Goal: Transaction & Acquisition: Obtain resource

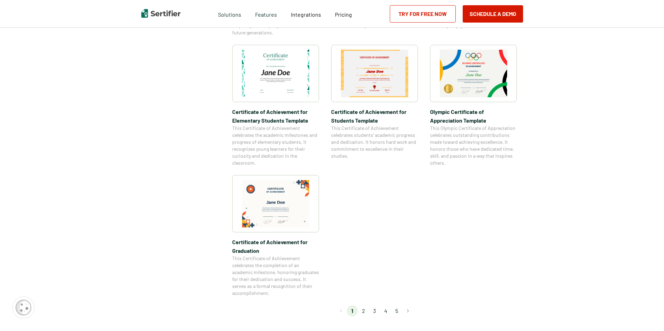
scroll to position [351, 0]
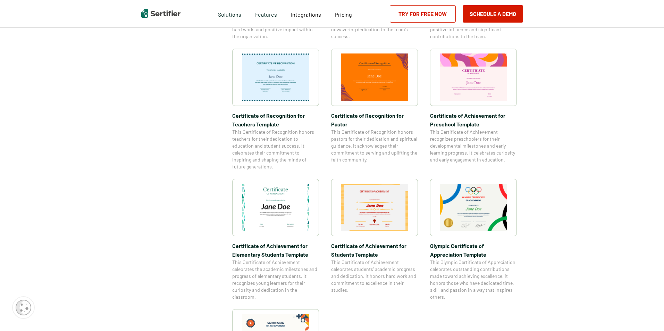
click at [279, 245] on span "Certificate of Achievement for Elementary Students Template" at bounding box center [275, 249] width 87 height 17
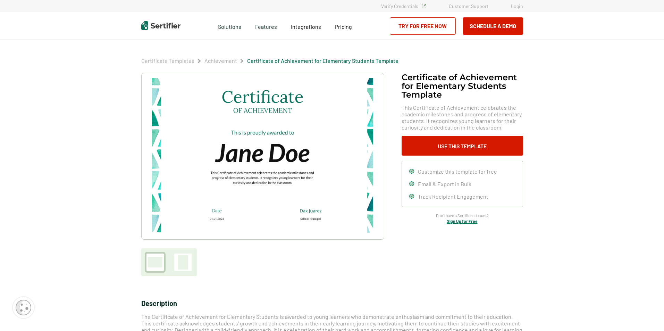
scroll to position [289, 0]
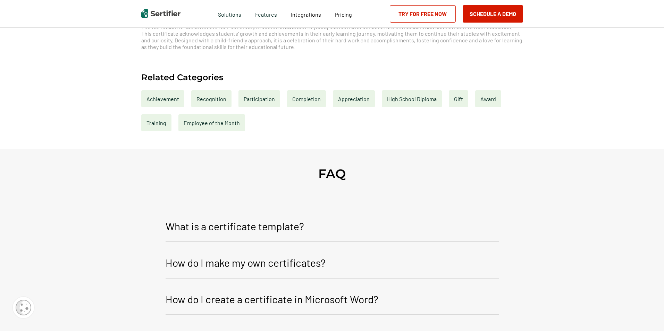
click at [157, 96] on div "Achievement" at bounding box center [162, 98] width 43 height 17
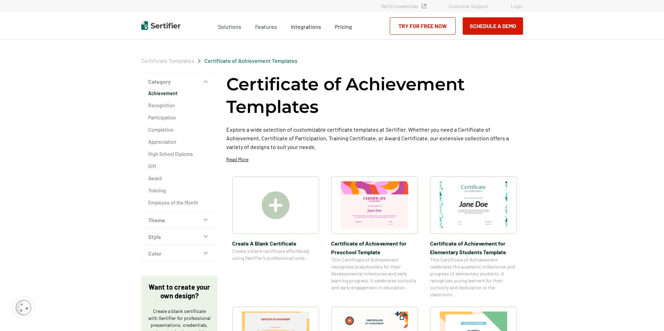
click at [207, 217] on icon "button" at bounding box center [205, 220] width 5 height 6
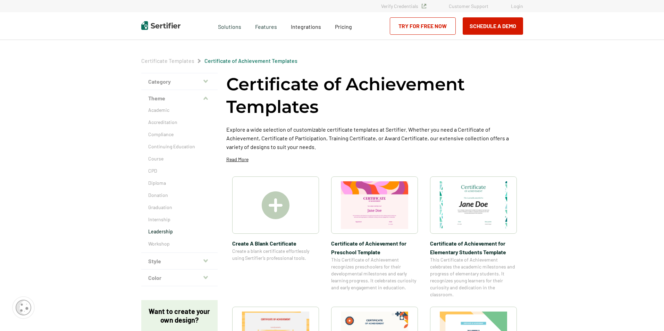
click at [163, 230] on p "Leadership" at bounding box center [179, 231] width 62 height 7
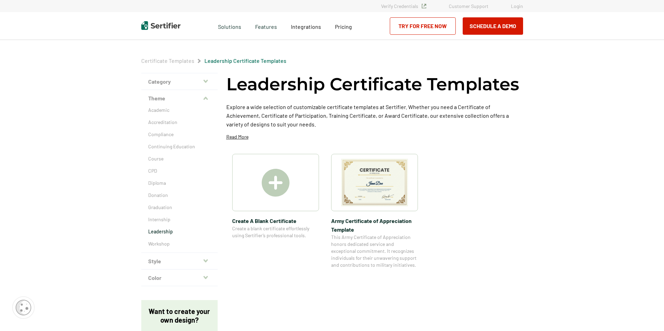
click at [207, 260] on icon "button" at bounding box center [205, 260] width 5 height 3
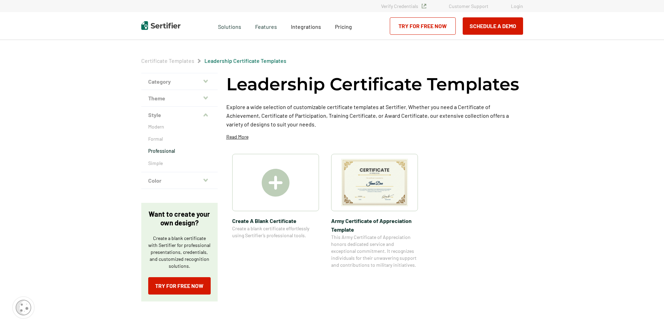
click at [168, 150] on p "Professional" at bounding box center [179, 150] width 62 height 7
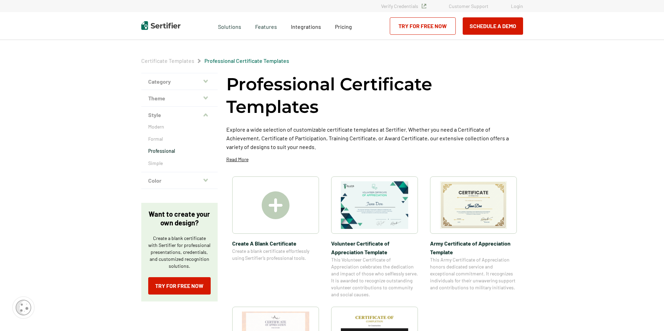
click at [207, 81] on icon "button" at bounding box center [205, 80] width 5 height 3
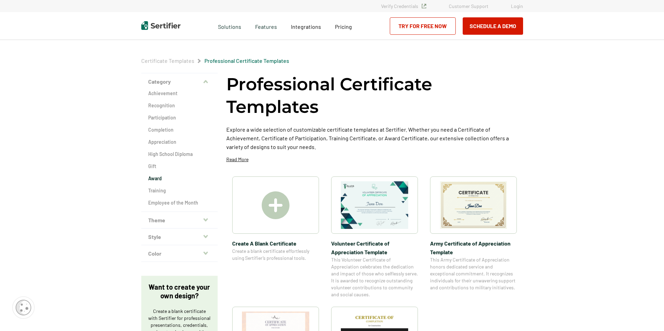
click at [159, 180] on h2 "Award" at bounding box center [179, 178] width 62 height 7
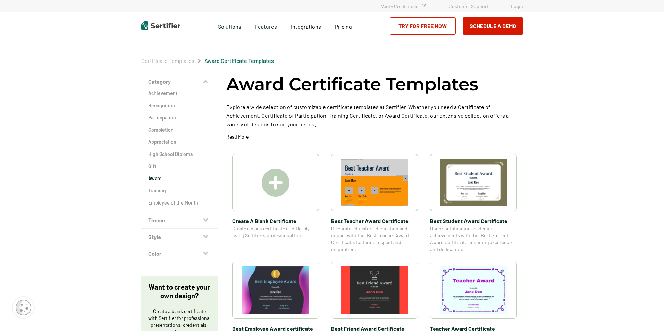
click at [269, 285] on img at bounding box center [275, 290] width 67 height 48
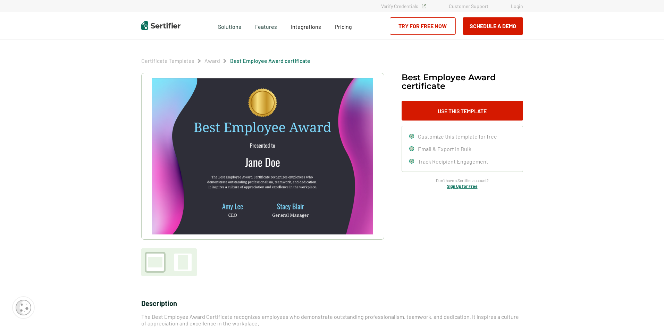
click at [279, 184] on img at bounding box center [262, 156] width 221 height 156
click at [456, 110] on button "Use This Template" at bounding box center [461, 111] width 121 height 20
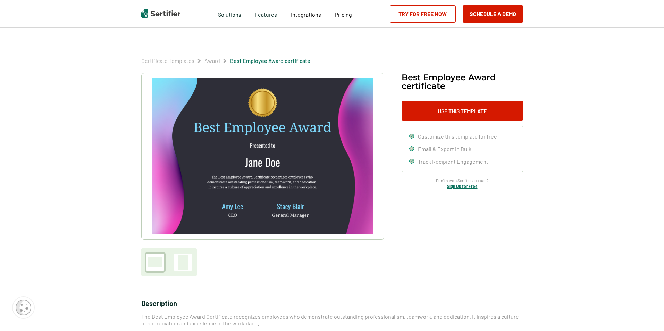
scroll to position [289, 0]
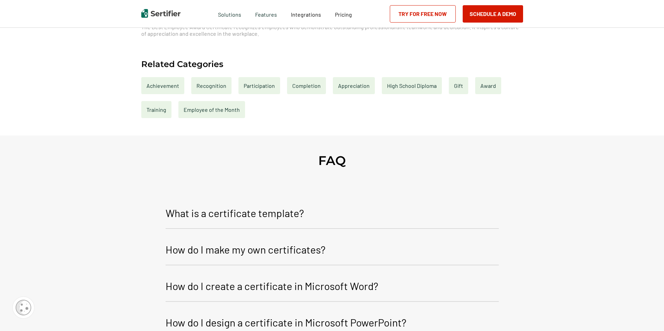
click at [265, 250] on p "How do I make my own certificates?" at bounding box center [245, 249] width 160 height 17
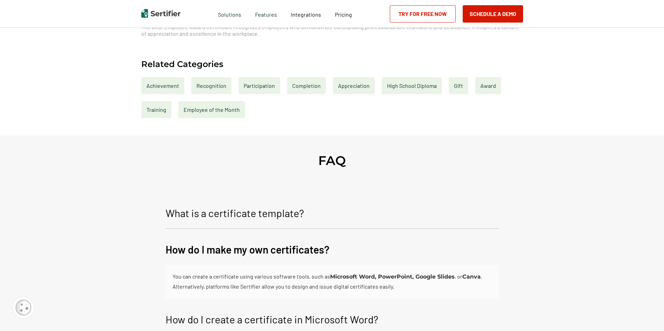
scroll to position [579, 0]
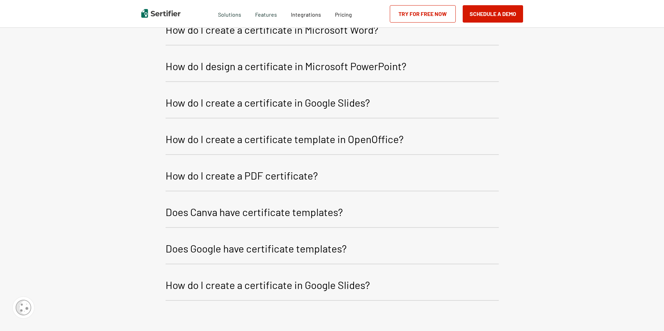
click at [285, 103] on p "How do I create a certificate in Google Slides?" at bounding box center [267, 102] width 204 height 17
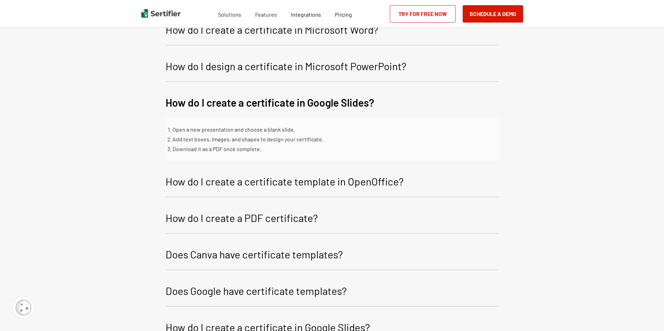
click at [305, 182] on p "How do I create a certificate template in OpenOffice?" at bounding box center [284, 181] width 238 height 17
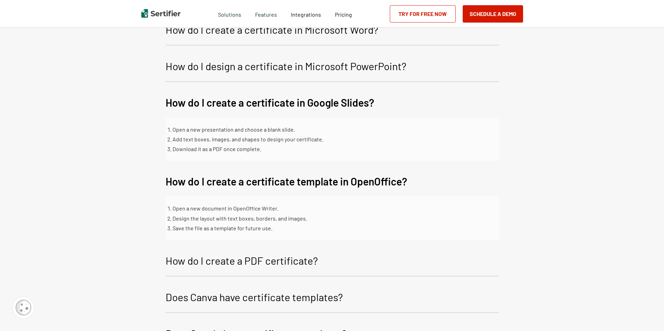
click at [249, 260] on p "How do I create a PDF certificate?" at bounding box center [241, 260] width 152 height 17
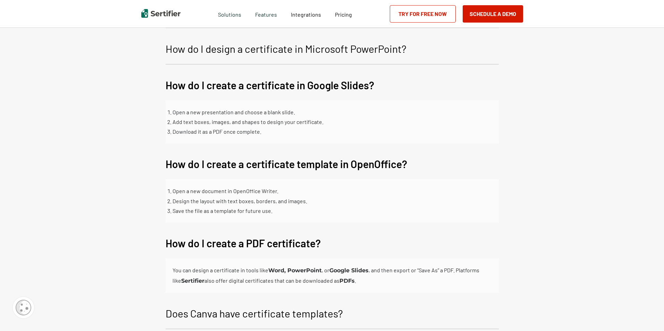
scroll to position [868, 0]
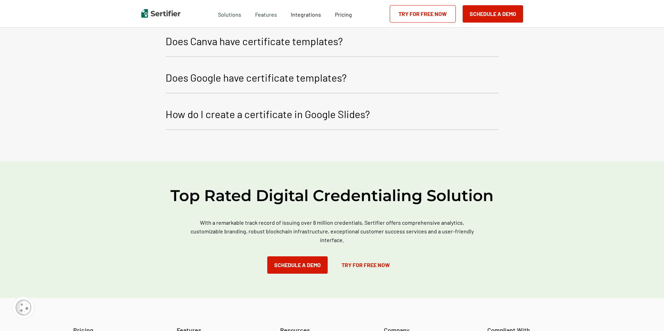
click at [302, 117] on p "How do I create a certificate in Google Slides?" at bounding box center [267, 113] width 204 height 17
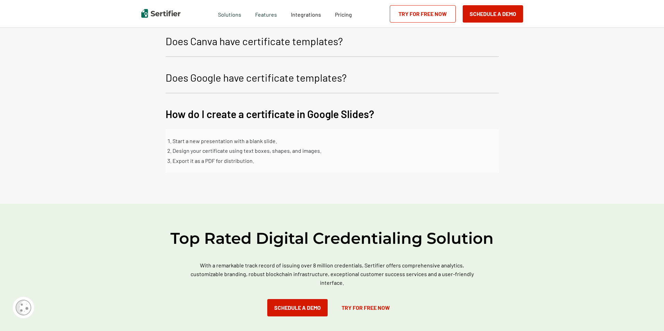
click at [284, 75] on p "Does Google have certificate templates?" at bounding box center [255, 77] width 181 height 17
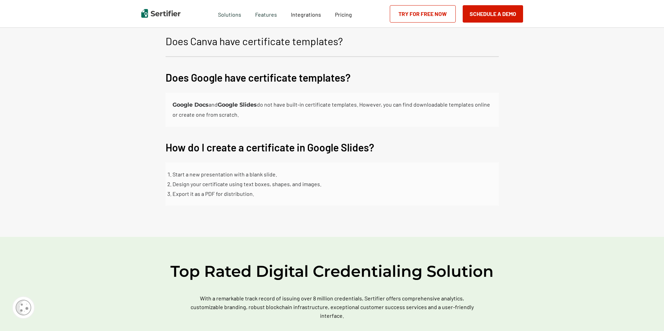
click at [281, 41] on p "Does Canva have certificate templates?" at bounding box center [253, 41] width 177 height 17
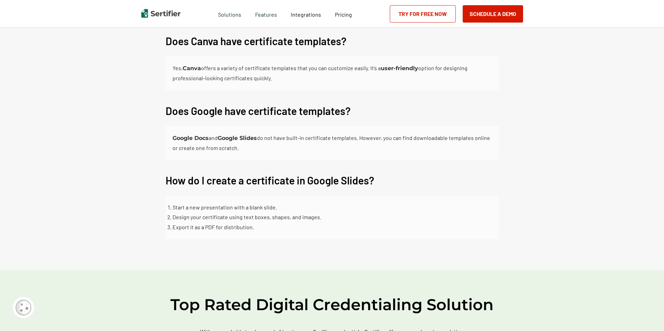
scroll to position [0, 0]
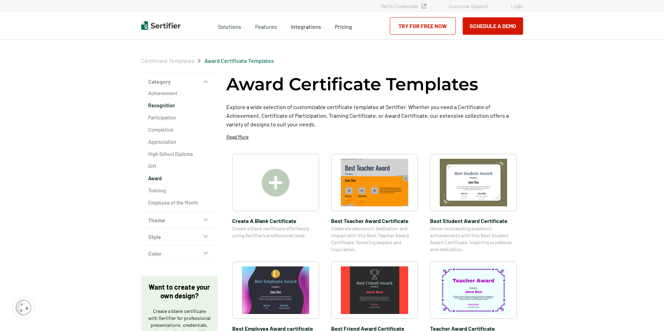
click at [168, 105] on h2 "Recognition" at bounding box center [179, 105] width 62 height 7
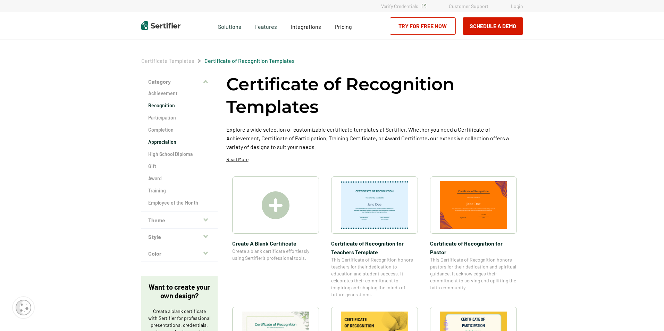
click at [170, 142] on h2 "Appreciation" at bounding box center [179, 141] width 62 height 7
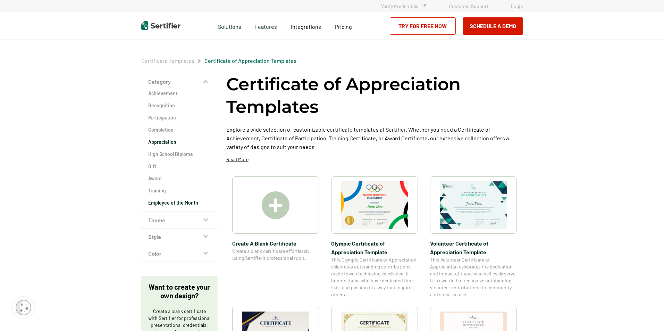
click at [165, 202] on h2 "Employee of the Month" at bounding box center [179, 202] width 62 height 7
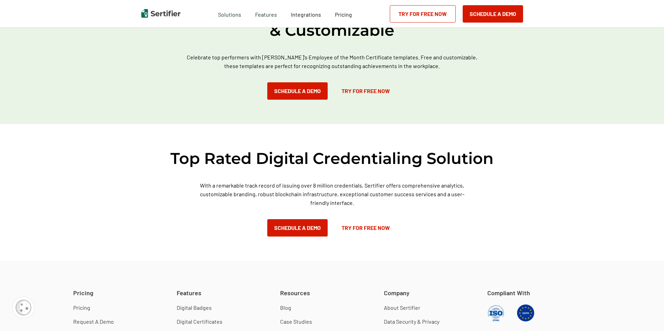
scroll to position [759, 0]
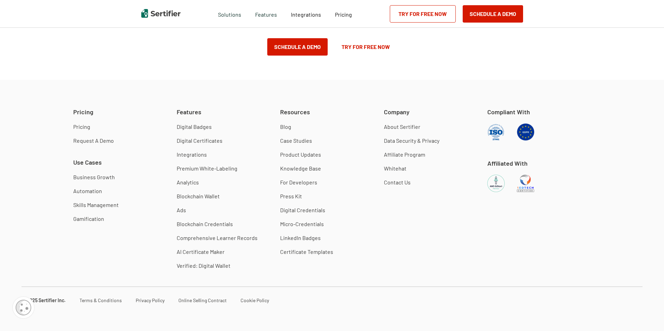
click at [204, 140] on link "Digital Certificates" at bounding box center [200, 140] width 46 height 7
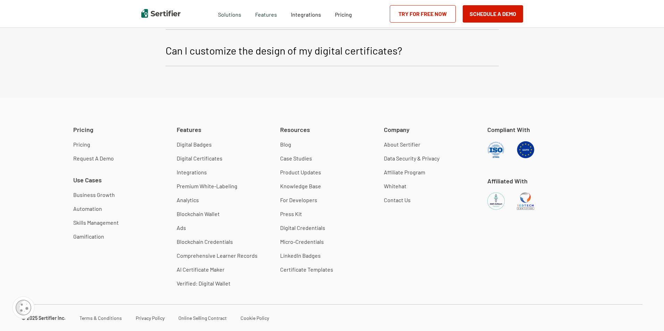
scroll to position [2775, 0]
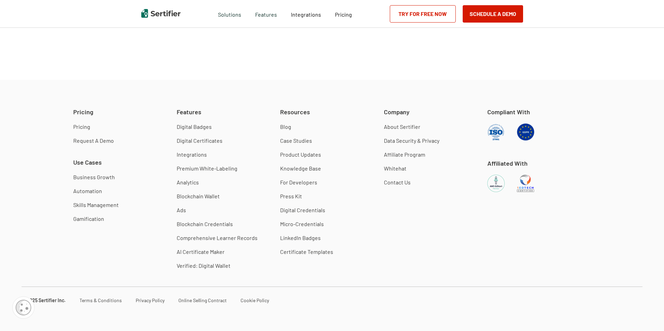
scroll to position [759, 0]
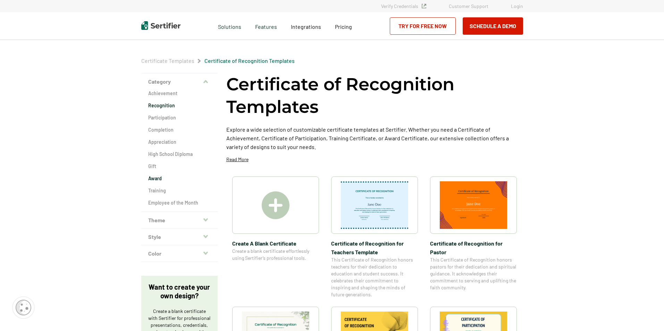
click at [160, 177] on h2 "Award" at bounding box center [179, 178] width 62 height 7
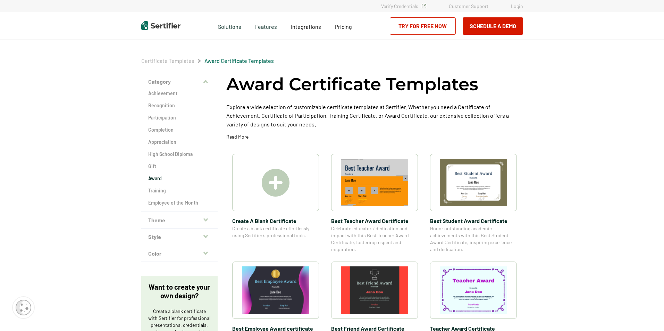
click at [287, 282] on img at bounding box center [275, 290] width 67 height 48
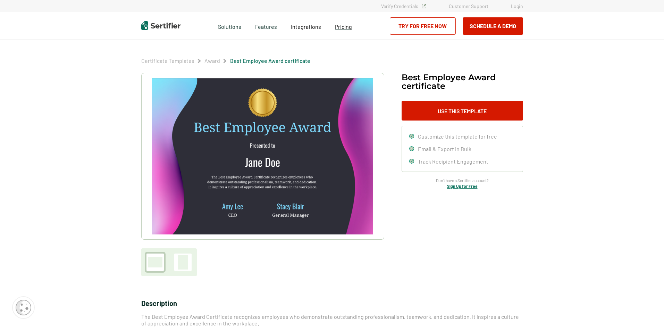
click at [341, 26] on span "Pricing" at bounding box center [343, 26] width 17 height 7
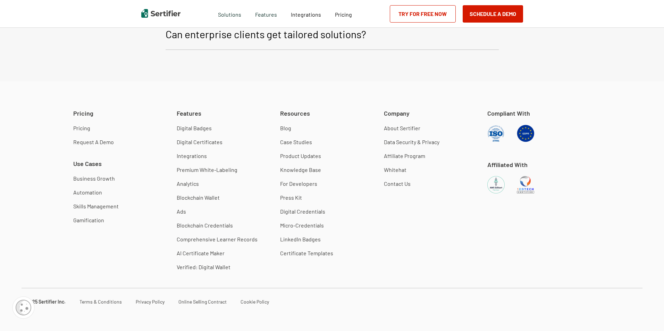
scroll to position [1776, 0]
click at [208, 250] on link "AI Certificate Maker" at bounding box center [201, 251] width 48 height 7
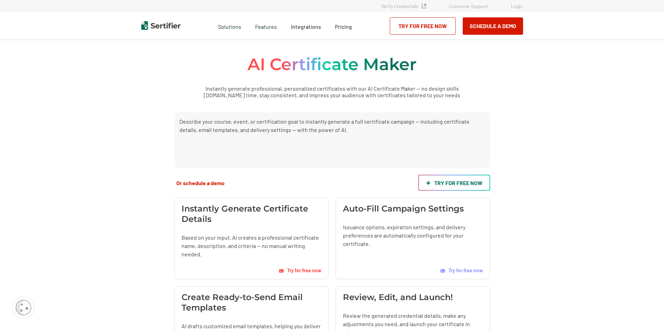
click at [457, 181] on link "Try for free now" at bounding box center [454, 182] width 72 height 16
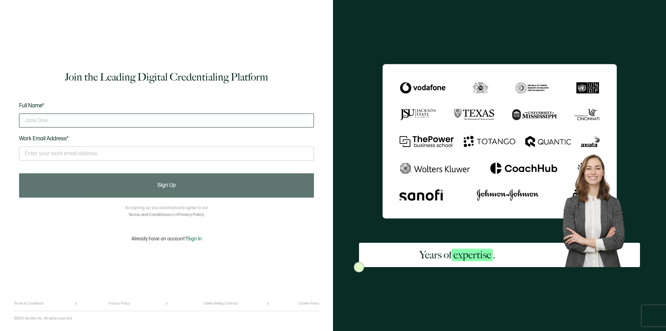
click at [54, 121] on input "text" at bounding box center [166, 120] width 295 height 14
click at [76, 151] on input "text" at bounding box center [166, 153] width 295 height 14
click at [57, 125] on input "text" at bounding box center [166, 120] width 295 height 14
